Goal: Check status: Check status

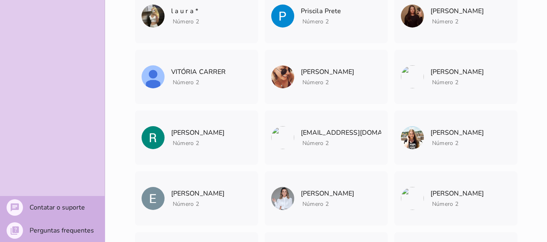
scroll to position [328, 0]
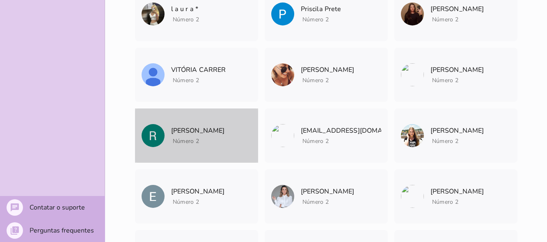
click at [210, 129] on p "[PERSON_NAME]" at bounding box center [198, 130] width 54 height 11
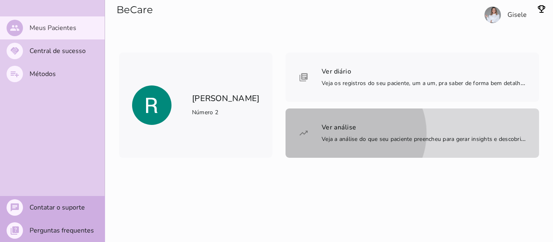
click at [473, 108] on mwc-list-item "Ver análise Veja a análise do que seu paciente preencheu para gerar insights e …" at bounding box center [413, 132] width 254 height 49
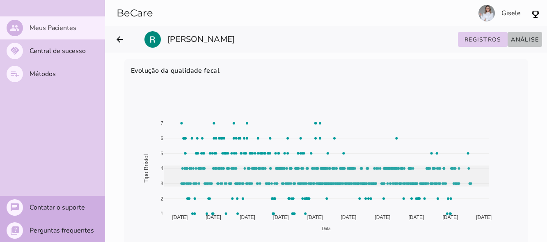
click at [0, 0] on slot "Análise" at bounding box center [0, 0] width 0 height 0
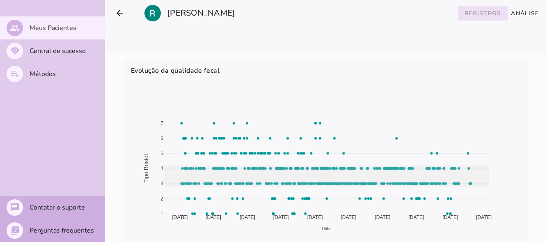
click at [0, 0] on slot "Registros" at bounding box center [0, 0] width 0 height 0
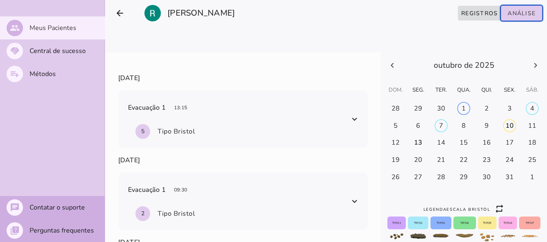
click at [397, 70] on icon at bounding box center [392, 65] width 10 height 10
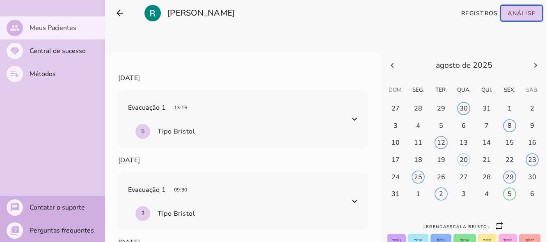
click at [397, 70] on icon at bounding box center [392, 65] width 10 height 10
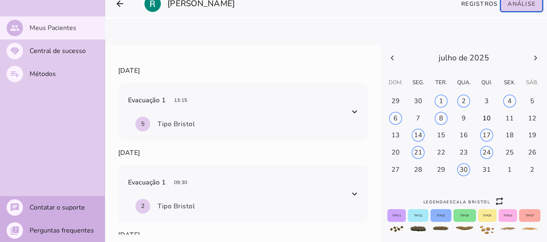
scroll to position [21, 0]
click at [407, 45] on div "Legenda escala bristol ic_repeat Tipo 1 Tipo 2 Tipo 3 Tipo 4 Tipo 5 Tipo 6 Tipo…" at bounding box center [464, 143] width 166 height 197
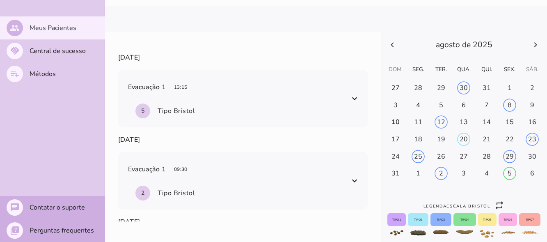
scroll to position [37, 0]
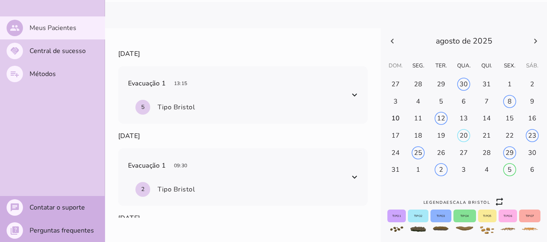
click at [522, 59] on events-calendar at bounding box center [464, 105] width 166 height 155
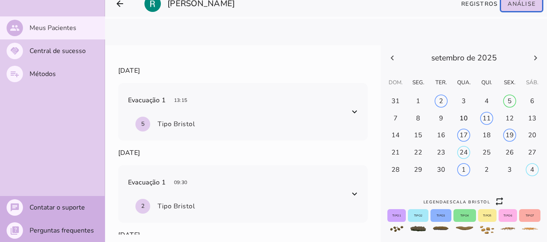
scroll to position [21, 0]
click at [521, 45] on div "Legenda escala bristol ic_repeat Tipo 1 Tipo 2 Tipo 3 Tipo 4 Tipo 5 Tipo 6 Tipo…" at bounding box center [464, 143] width 166 height 197
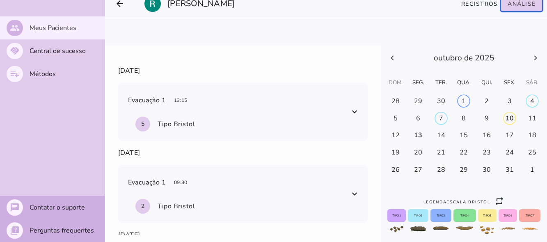
scroll to position [11, 0]
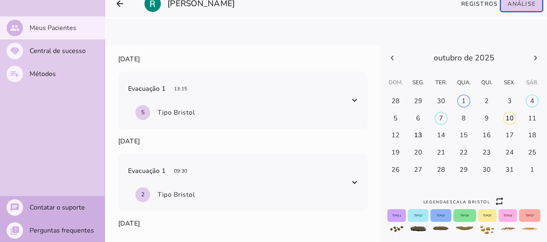
click at [534, 57] on icon at bounding box center [535, 57] width 3 height 5
